Goal: Communication & Community: Participate in discussion

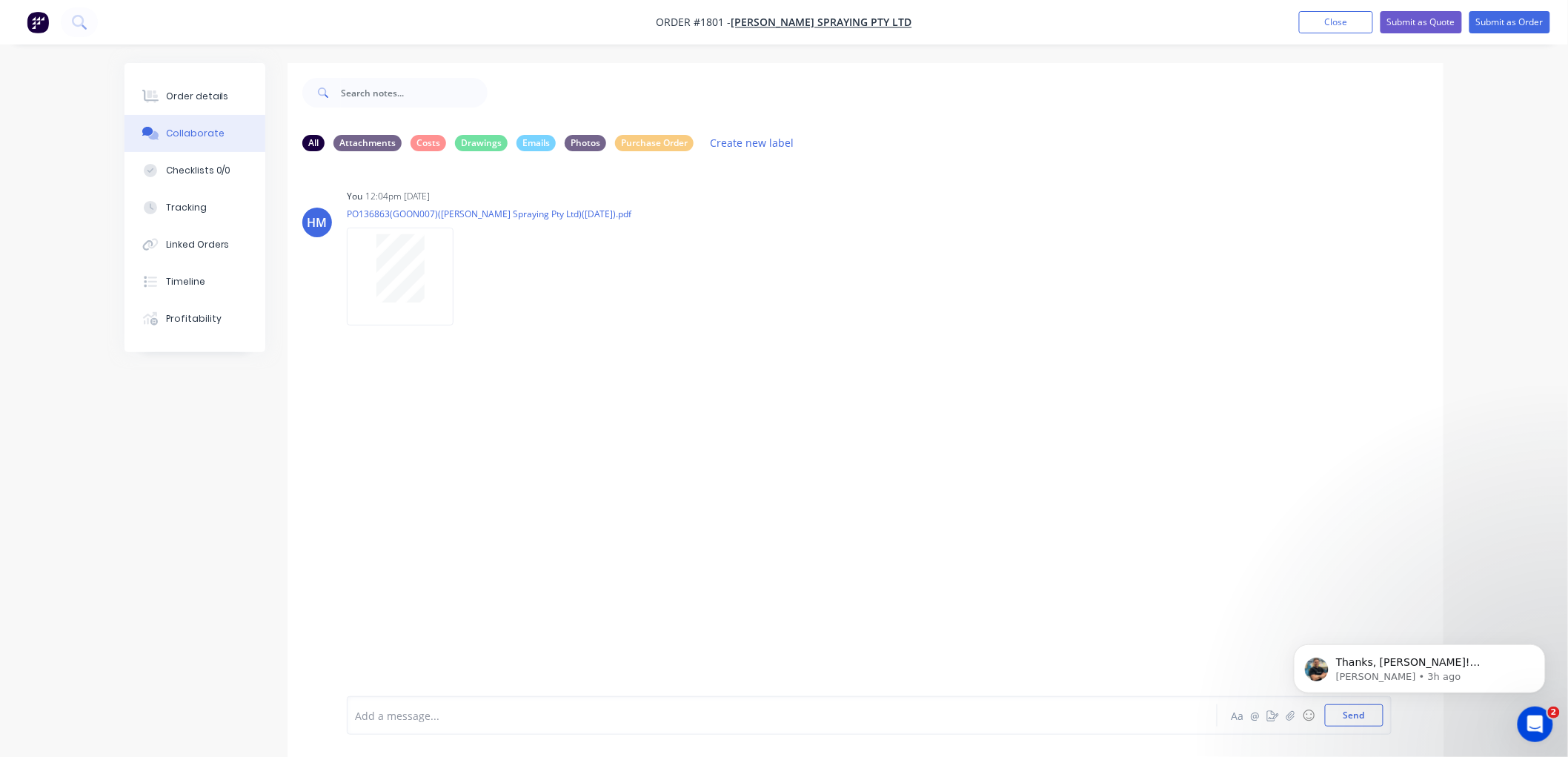
scroll to position [124, 0]
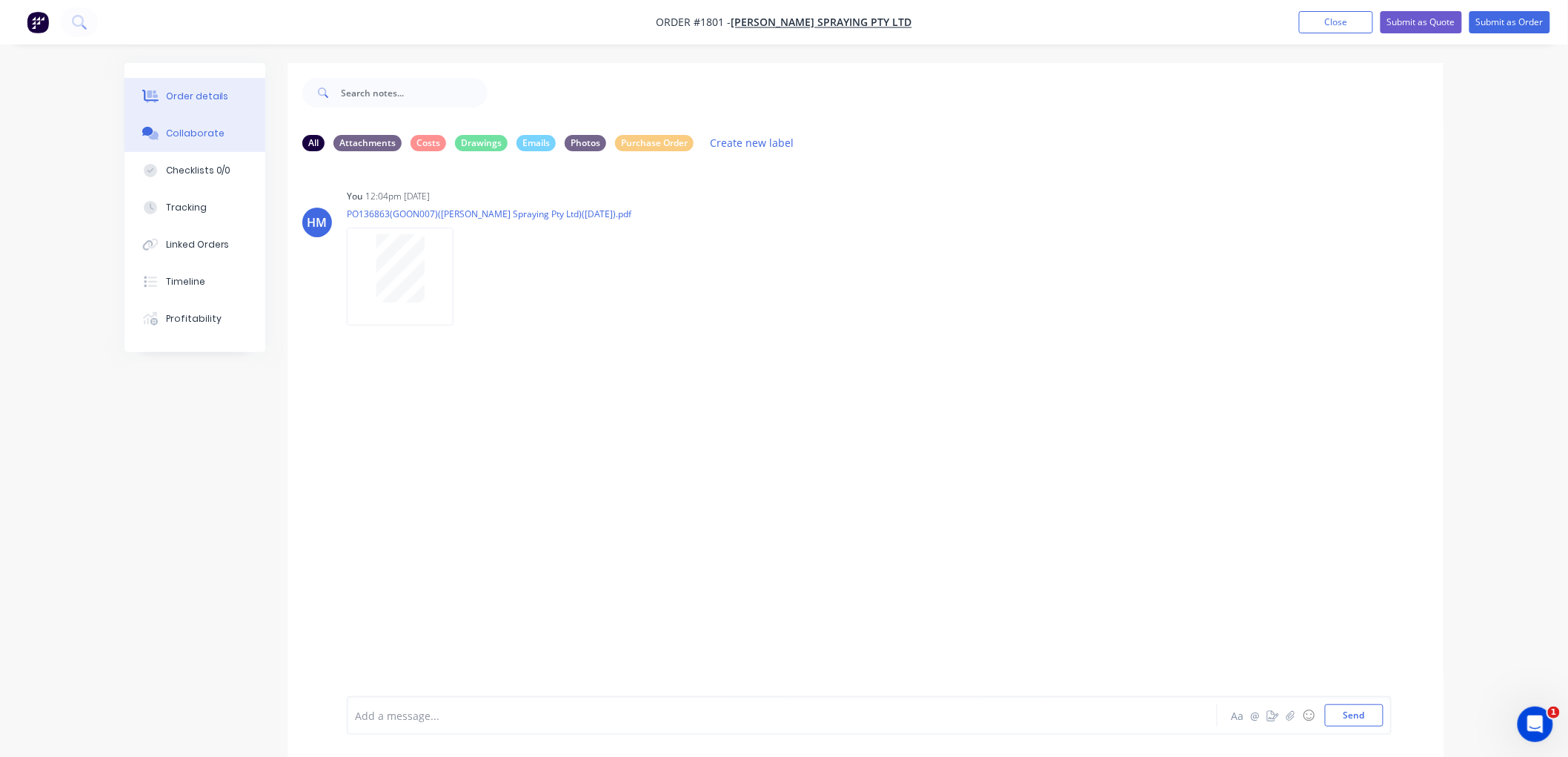
click at [188, 103] on div "Order details" at bounding box center [197, 96] width 63 height 13
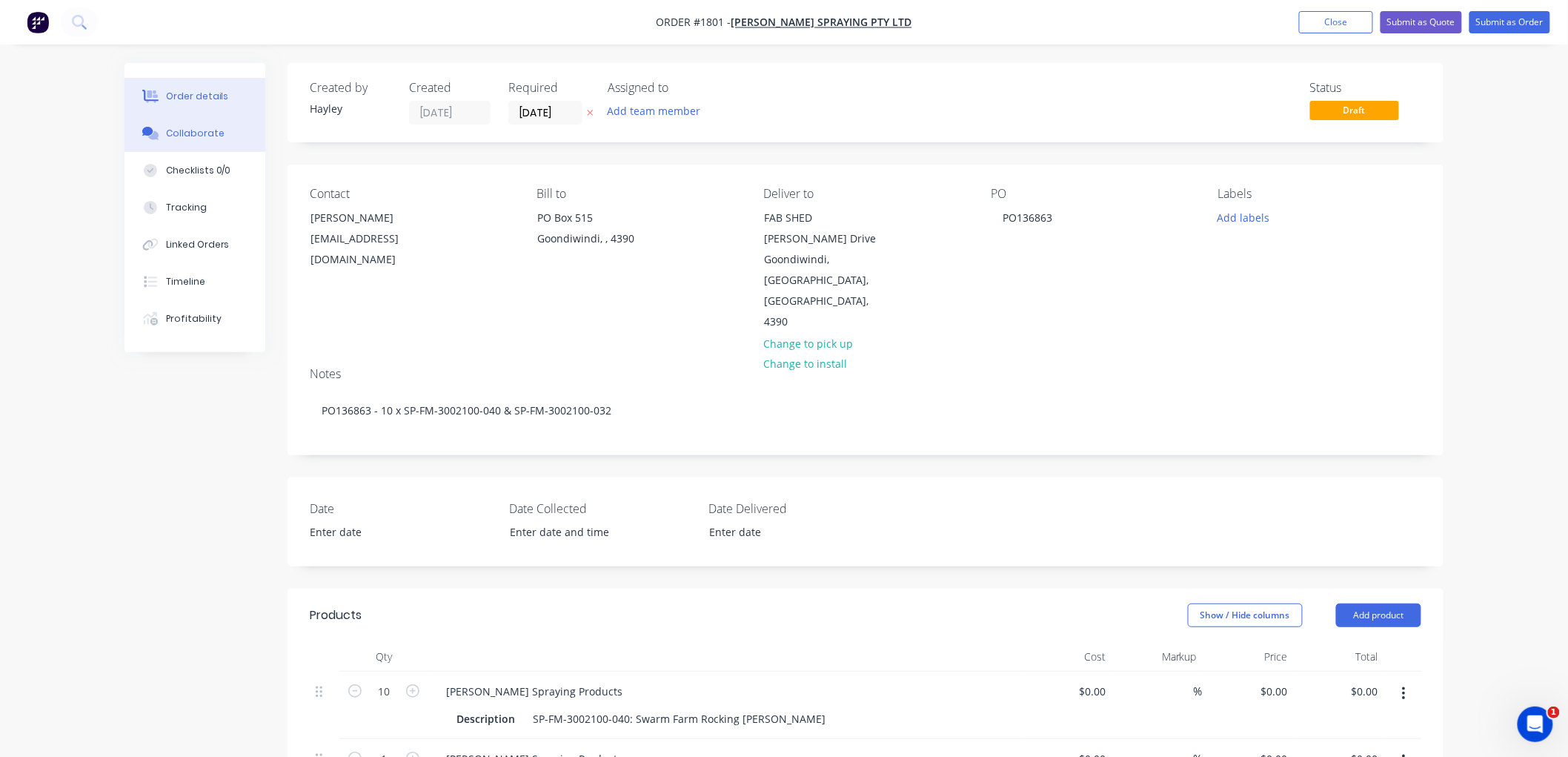
click at [203, 131] on div "Collaborate" at bounding box center [195, 133] width 58 height 13
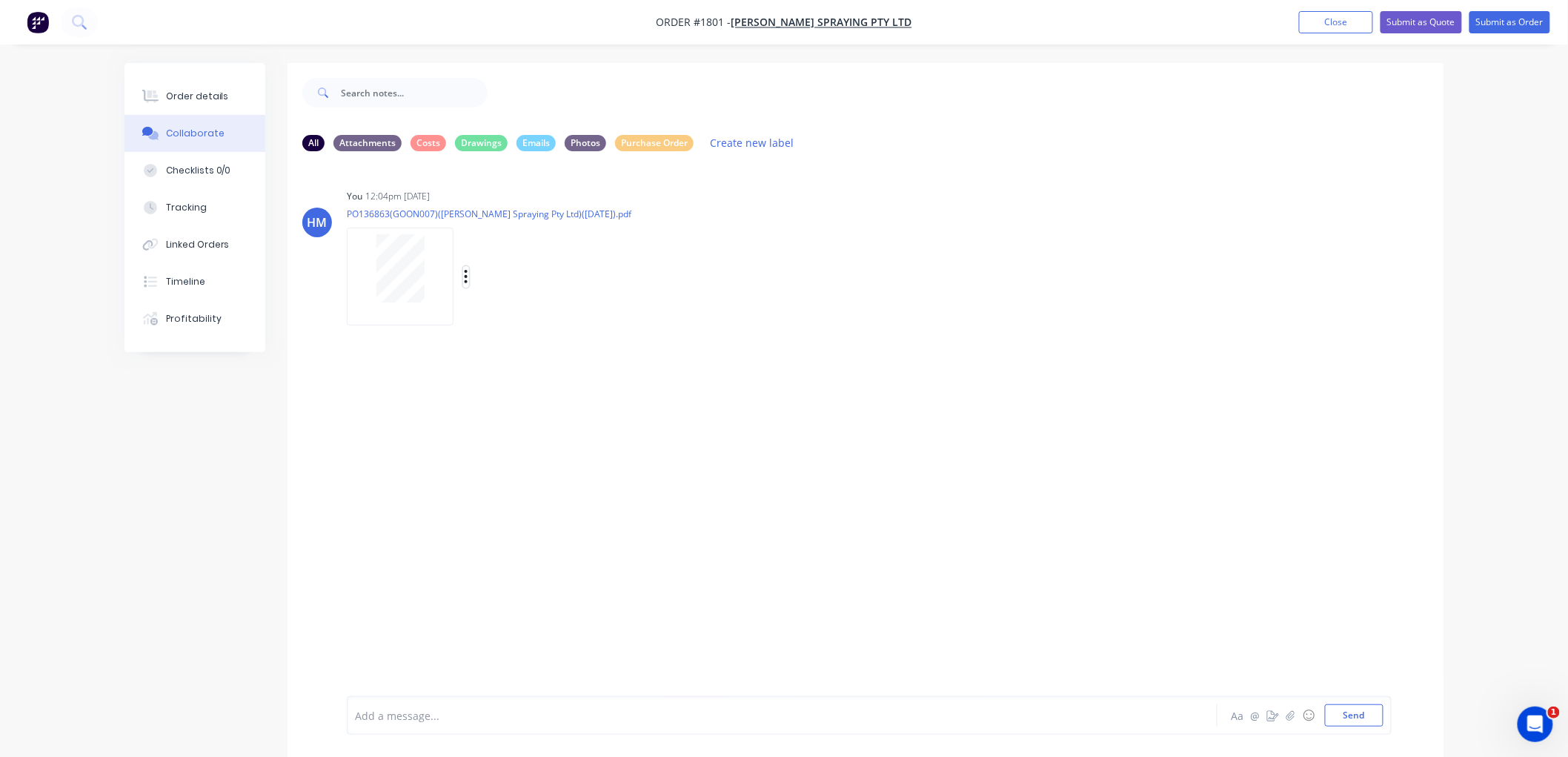
click at [463, 275] on button "button" at bounding box center [466, 277] width 6 height 21
click at [546, 281] on button "Labels" at bounding box center [563, 283] width 167 height 34
click at [571, 512] on div at bounding box center [571, 511] width 30 height 30
click at [968, 409] on div "HM You 12:04pm [DATE] PO136863(GOON007)([PERSON_NAME] Spraying Pty Ltd)([DATE])…" at bounding box center [865, 429] width 1156 height 533
click at [1292, 713] on icon "button" at bounding box center [1291, 715] width 9 height 11
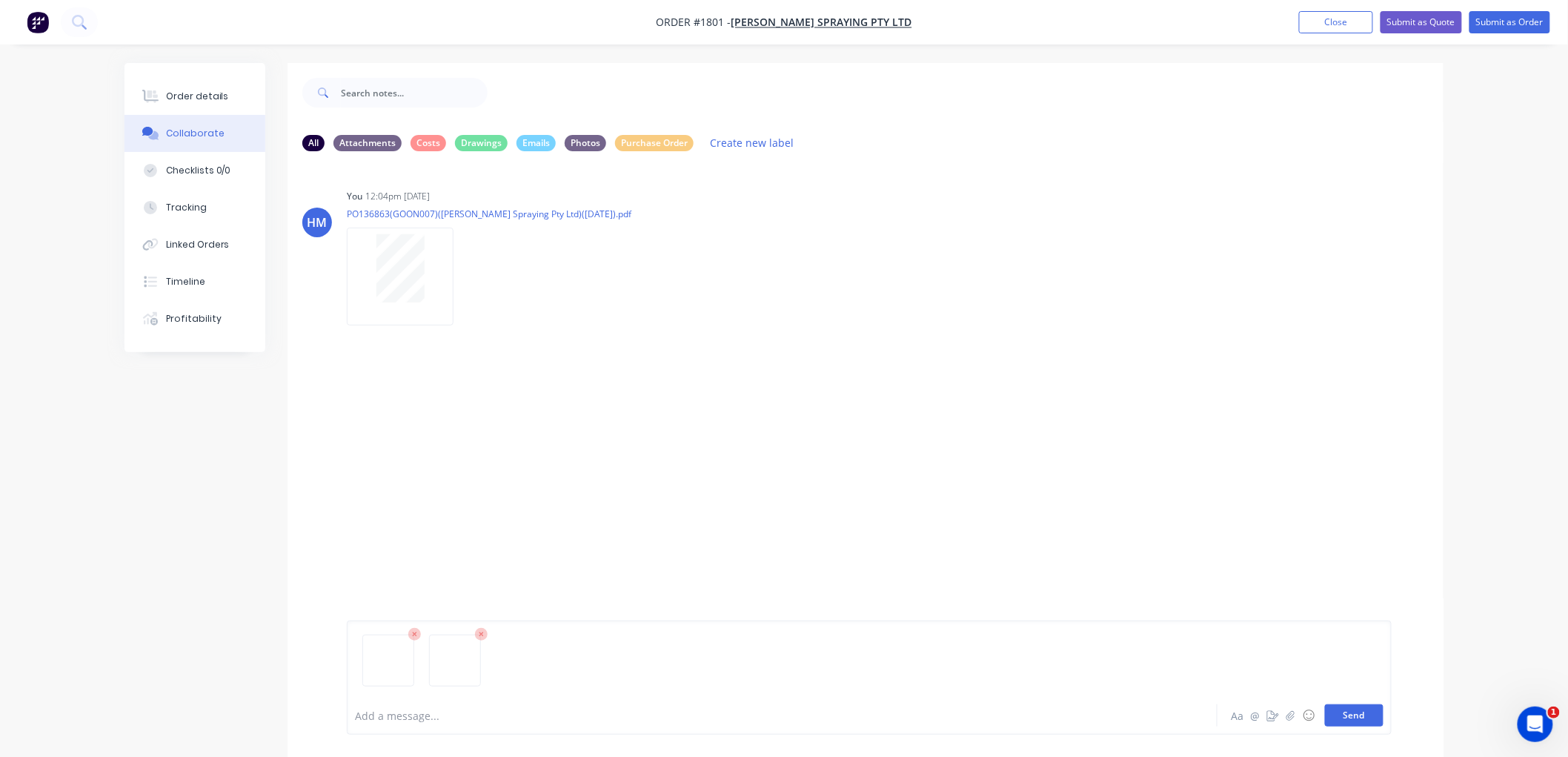
click at [1348, 709] on button "Send" at bounding box center [1354, 715] width 58 height 22
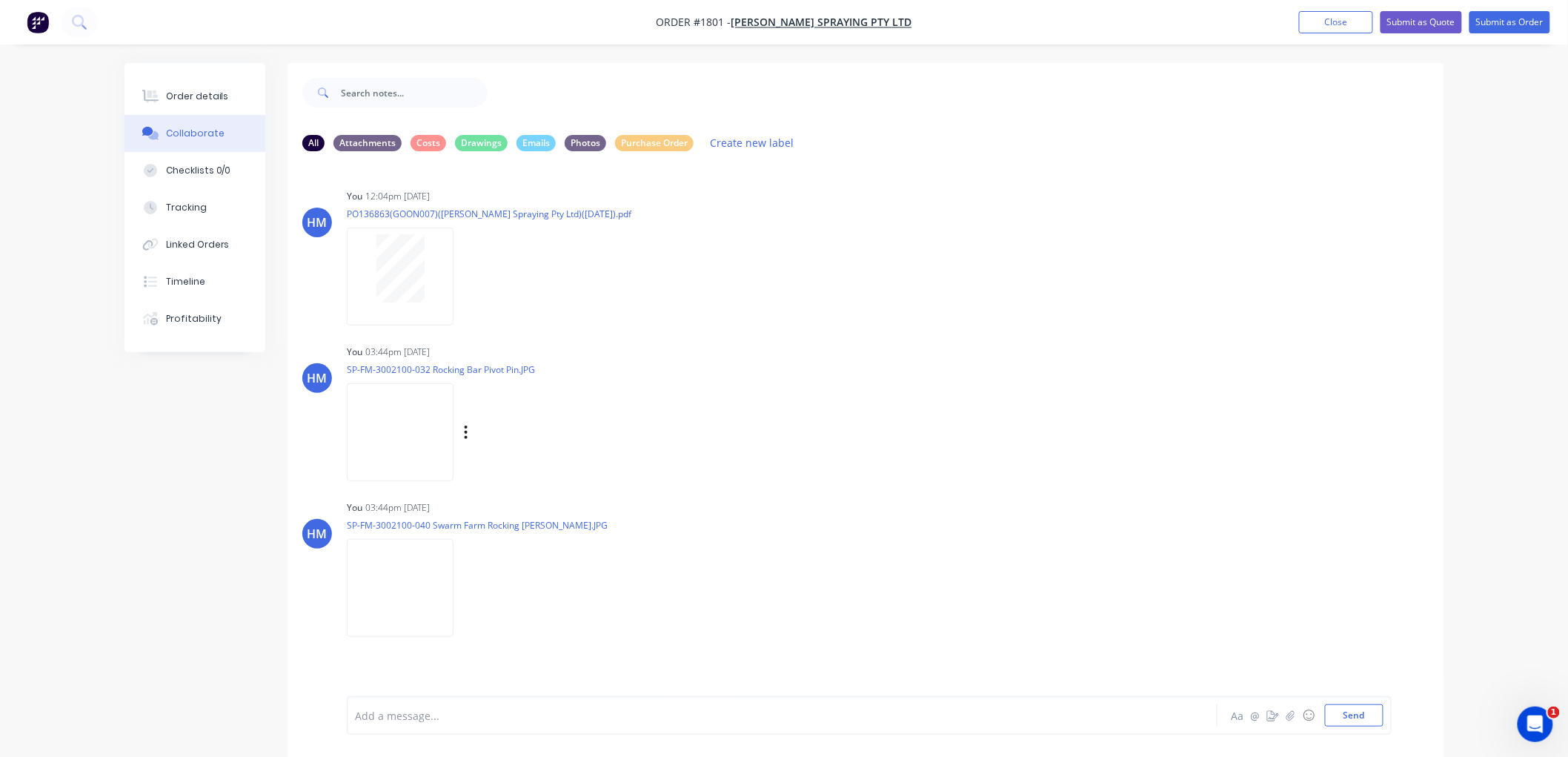
click at [401, 417] on img at bounding box center [400, 432] width 107 height 97
